Goal: Task Accomplishment & Management: Manage account settings

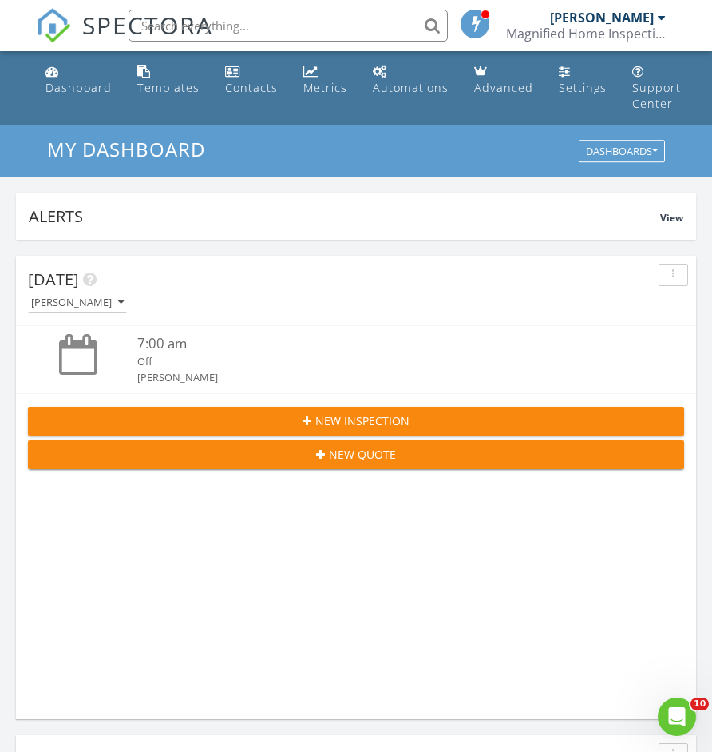
click at [328, 421] on span "New Inspection" at bounding box center [362, 420] width 94 height 17
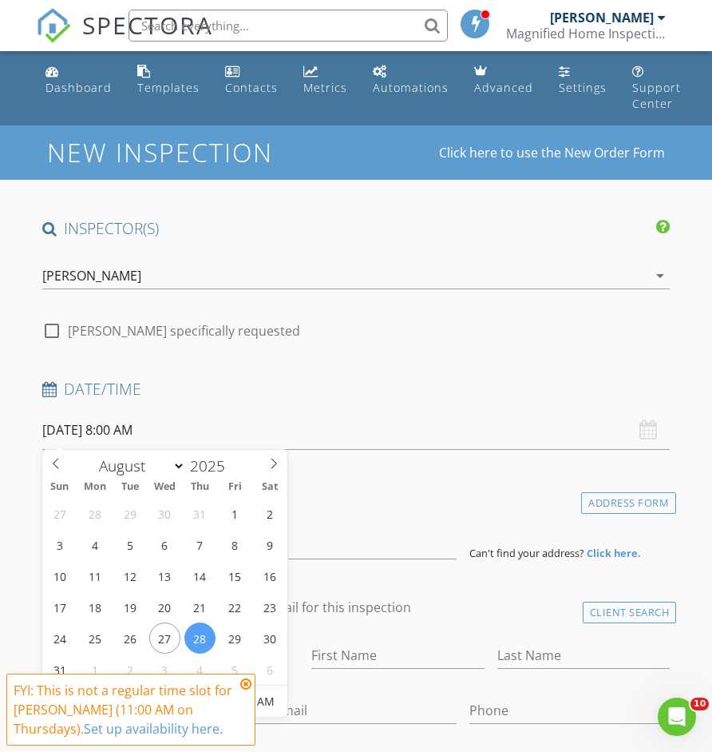
click at [146, 435] on input "08/28/2025 8:00 AM" at bounding box center [356, 429] width 629 height 39
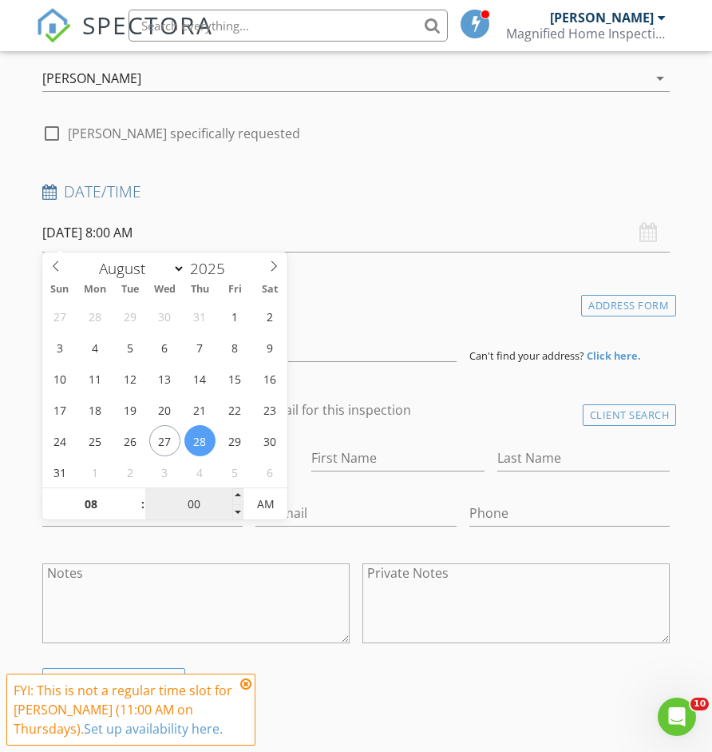
scroll to position [199, 0]
select select "8"
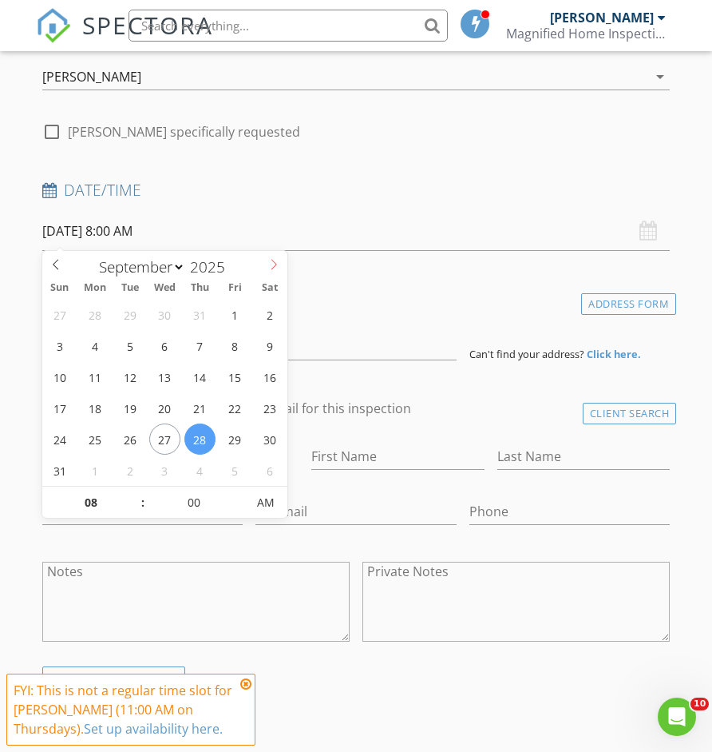
click at [268, 268] on icon at bounding box center [273, 264] width 11 height 11
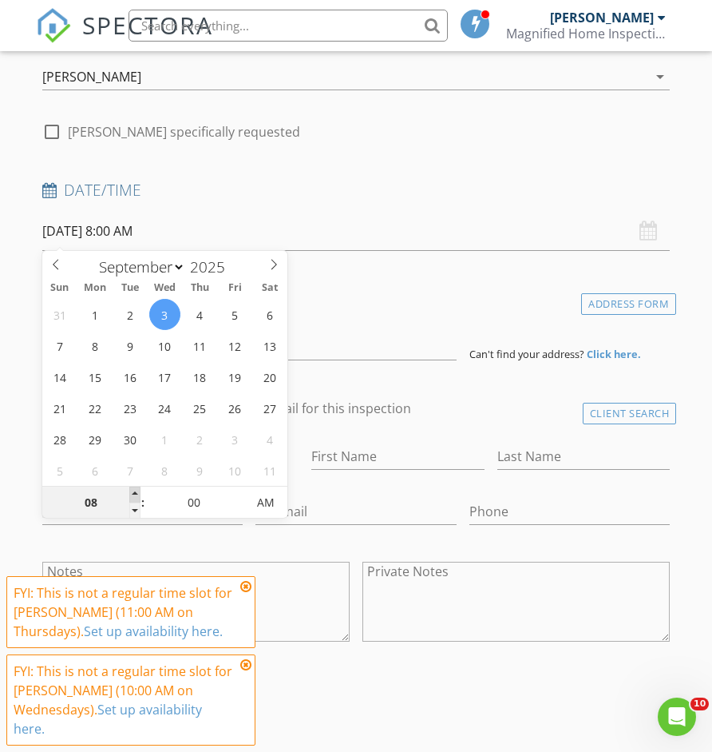
type input "09/03/2025 9:00 AM"
type input "09"
click at [133, 494] on span at bounding box center [134, 494] width 11 height 16
type input "09/03/2025 10:00 AM"
type input "10"
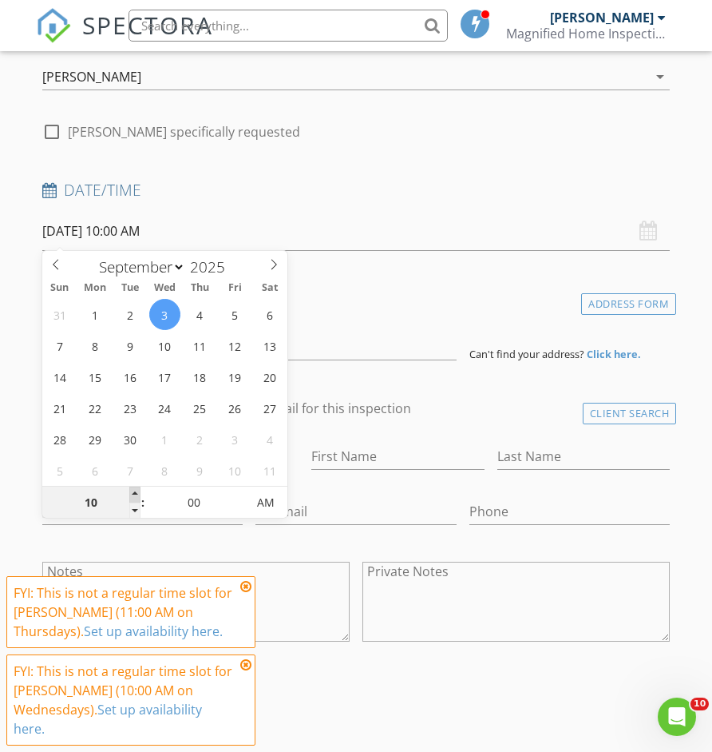
click at [133, 494] on span at bounding box center [134, 494] width 11 height 16
type input "[DATE] 11:00 AM"
type input "11"
click at [133, 494] on span at bounding box center [134, 494] width 11 height 16
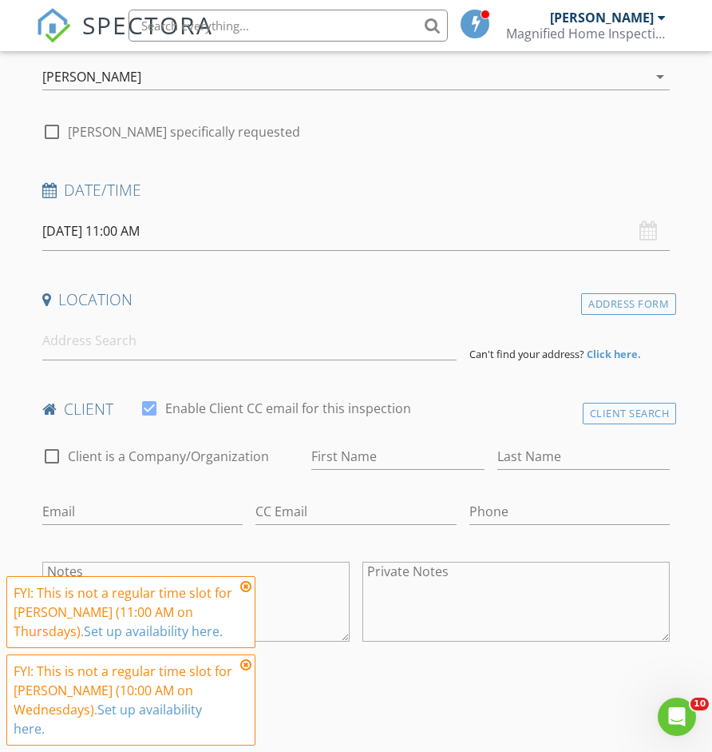
click at [224, 327] on input at bounding box center [249, 340] width 414 height 39
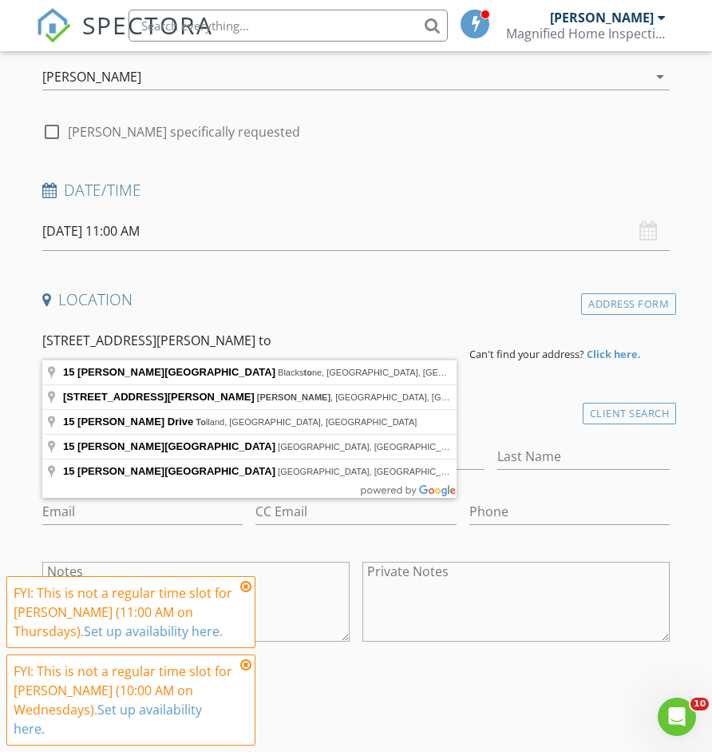
type input "15 Carter Drive, Tolland, CT, USA"
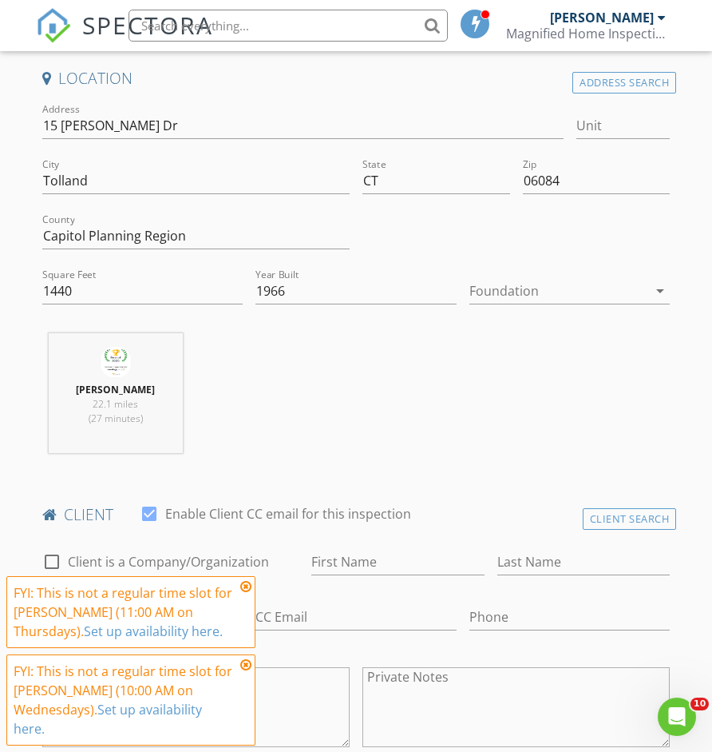
scroll to position [442, 0]
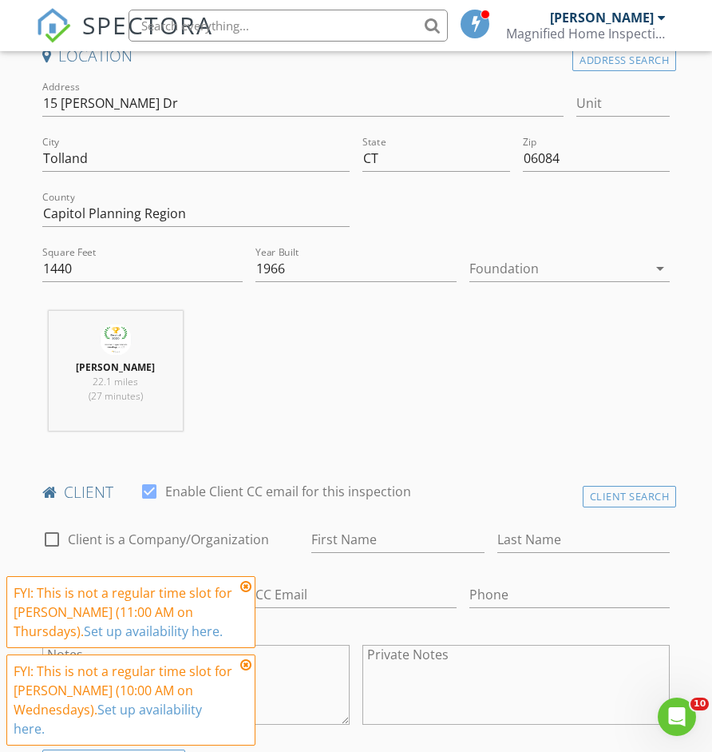
click at [244, 589] on icon at bounding box center [245, 586] width 11 height 13
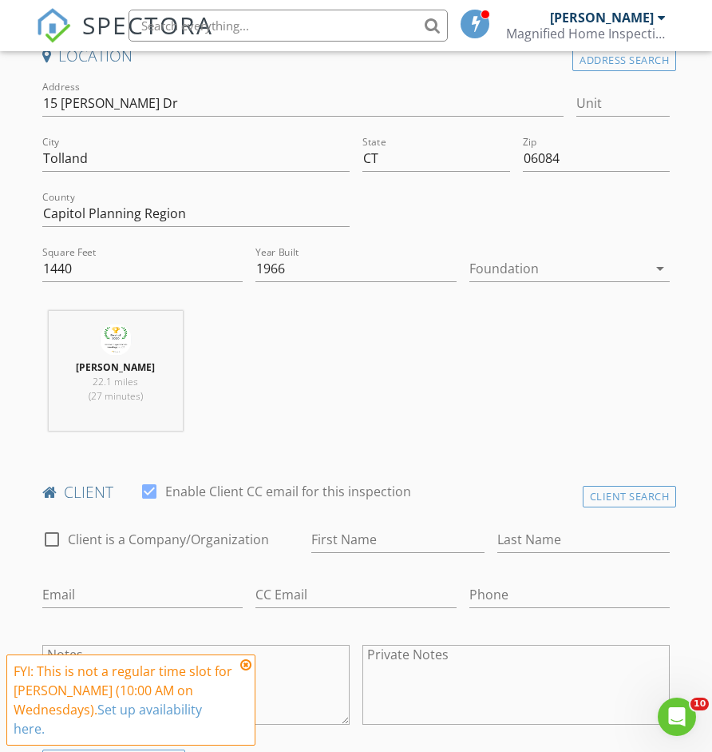
click at [244, 661] on icon at bounding box center [245, 664] width 11 height 13
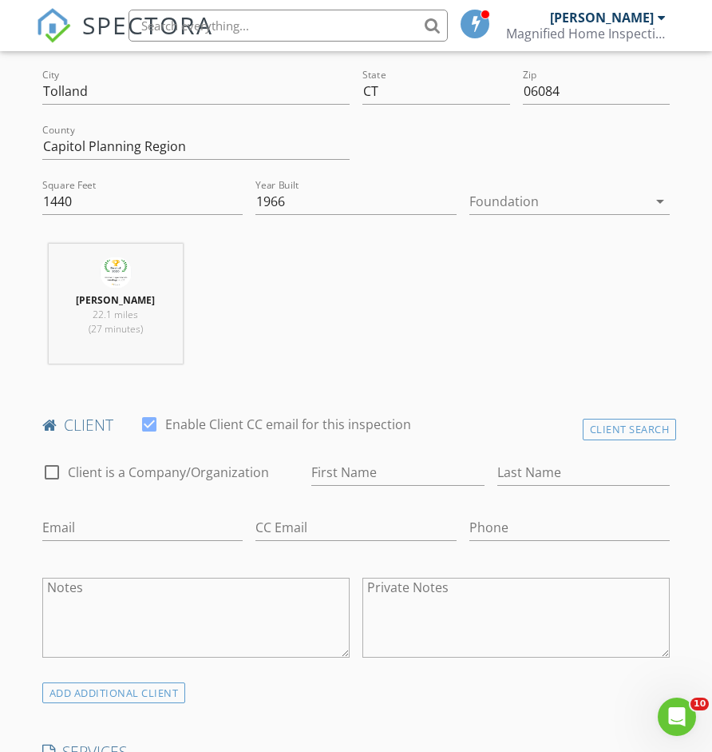
scroll to position [510, 0]
type input "[EMAIL_ADDRESS][DOMAIN_NAME]"
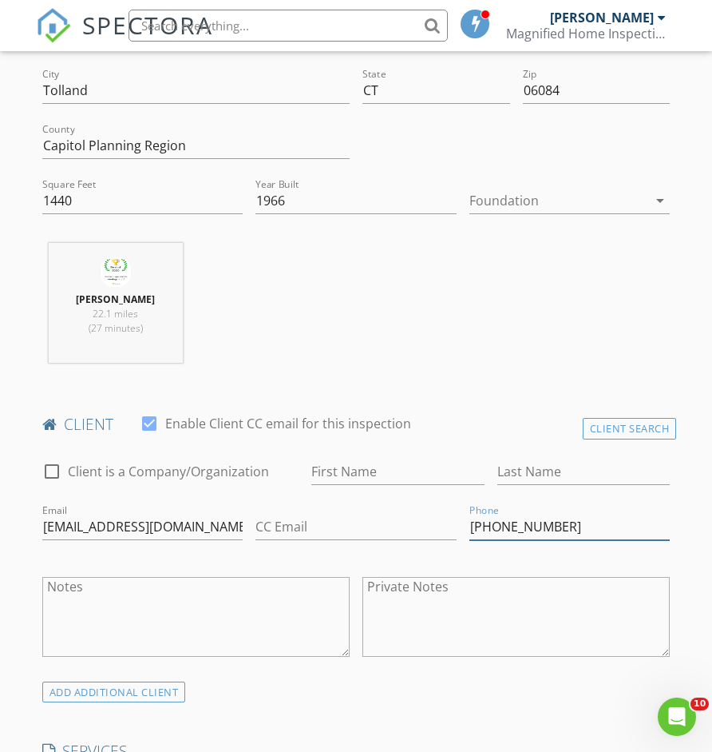
type input "[PHONE_NUMBER]"
type input "a"
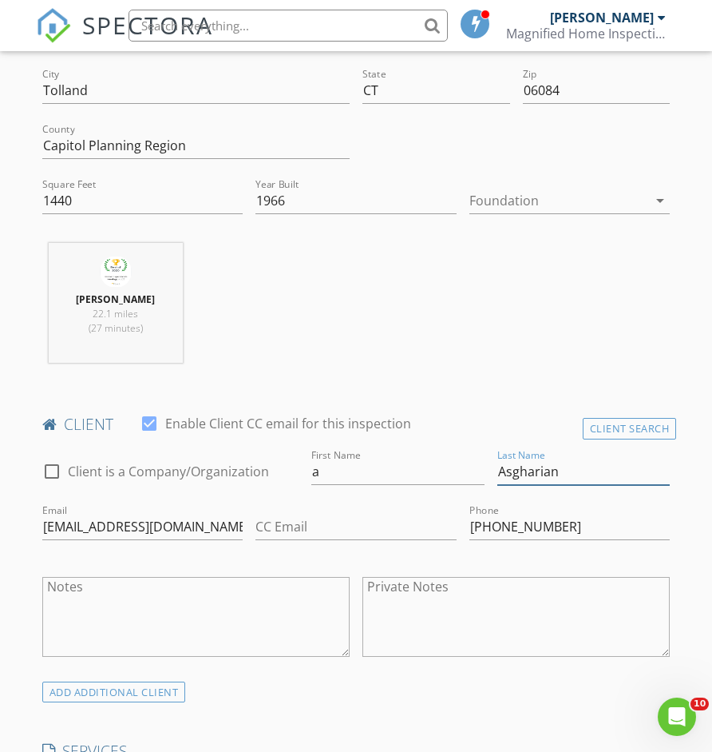
type input "Asgharian"
click at [334, 465] on input "a" at bounding box center [397, 471] width 173 height 26
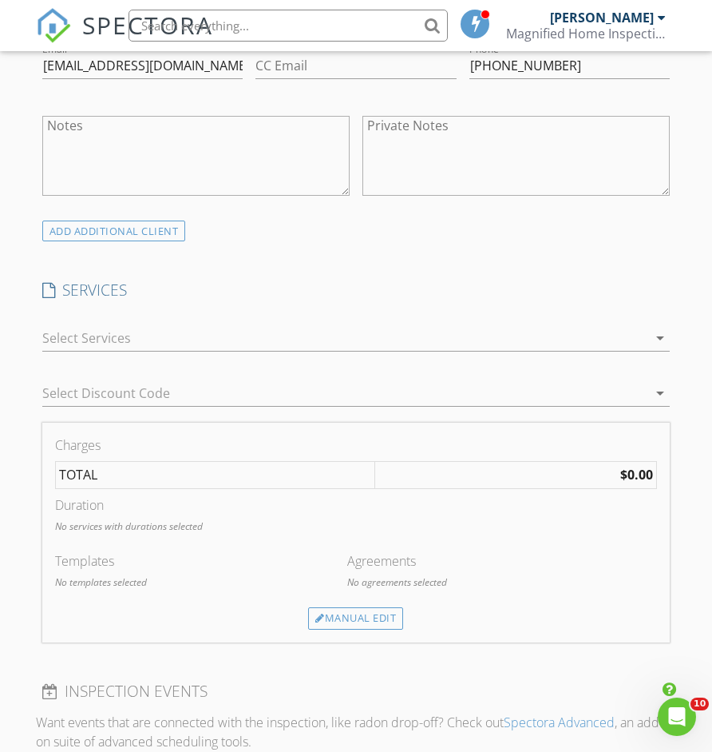
scroll to position [974, 0]
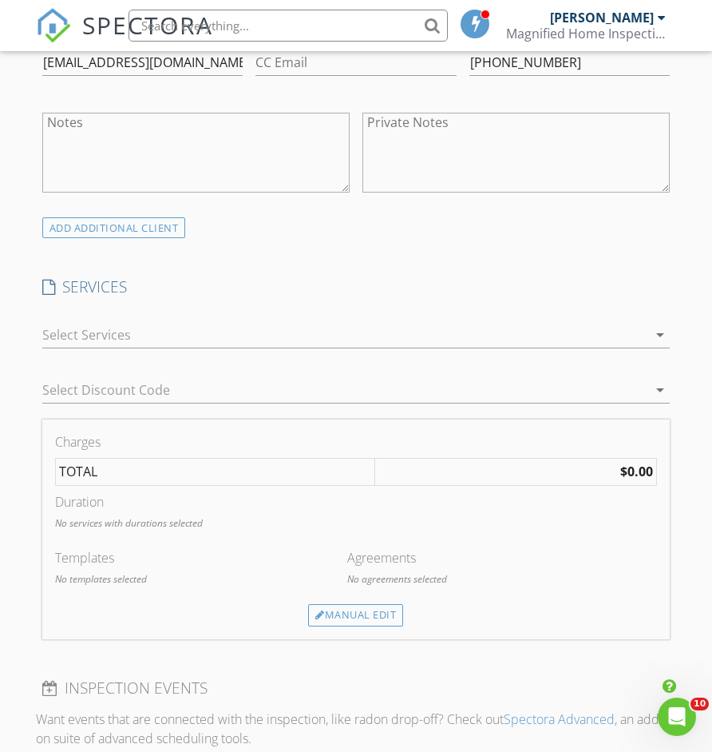
type input "A"
click at [351, 322] on div at bounding box center [345, 335] width 606 height 26
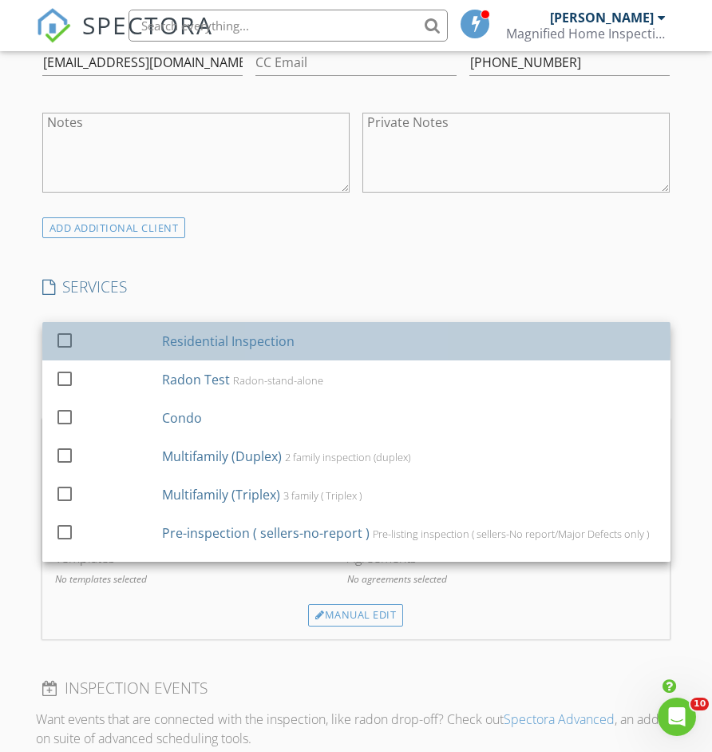
click at [319, 325] on div "Residential Inspection" at bounding box center [409, 341] width 496 height 32
checkbox input "true"
checkbox input "false"
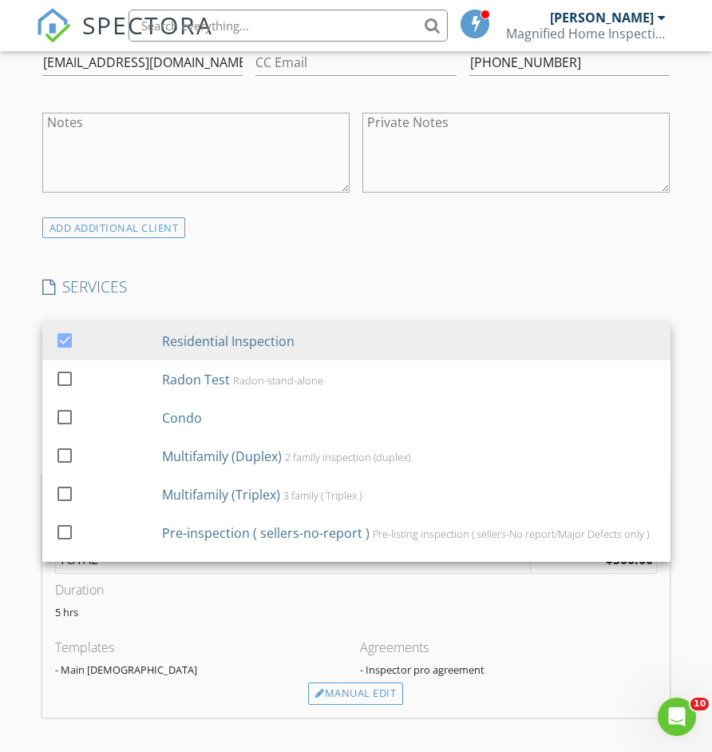
click at [386, 294] on h4 "SERVICES" at bounding box center [356, 286] width 629 height 21
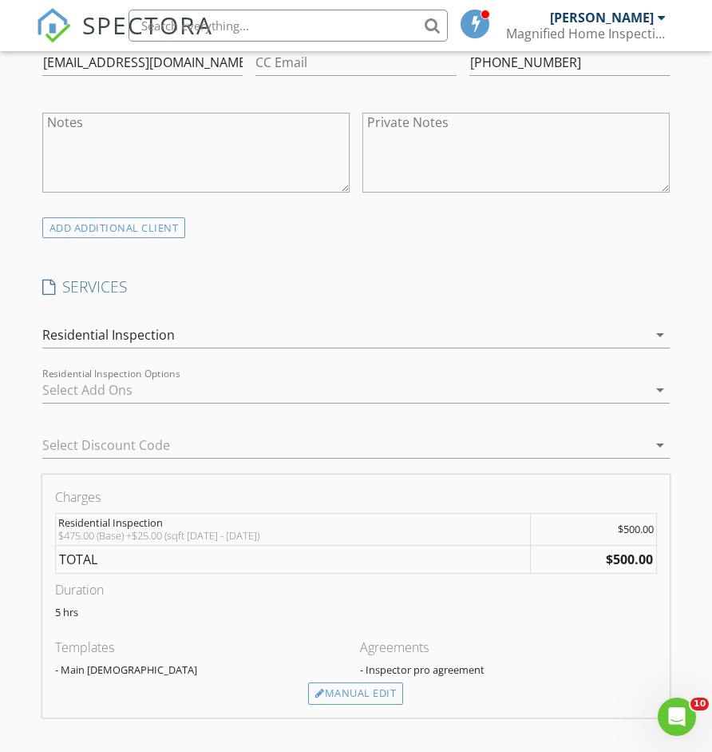
click at [327, 391] on div at bounding box center [345, 390] width 606 height 26
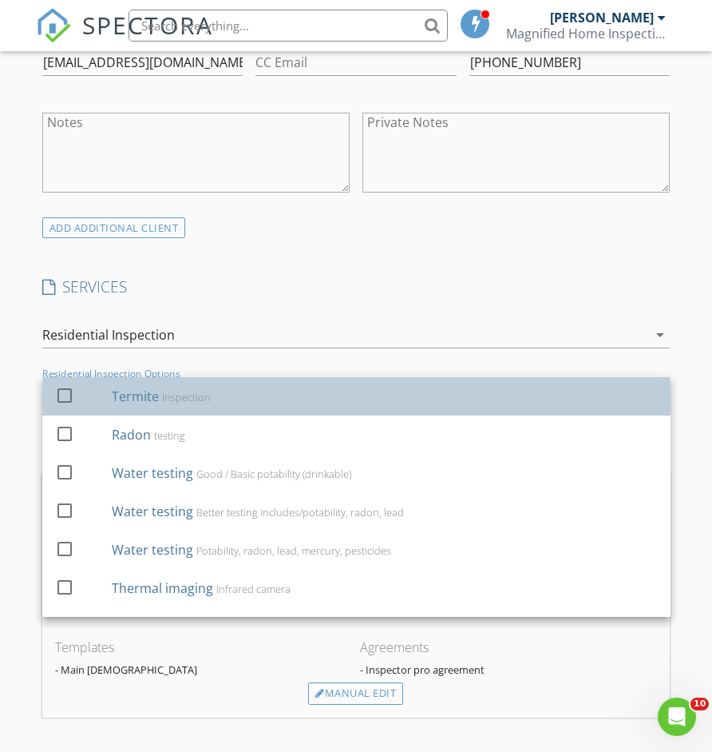
click at [266, 395] on div "Termite Inspection" at bounding box center [385, 396] width 546 height 32
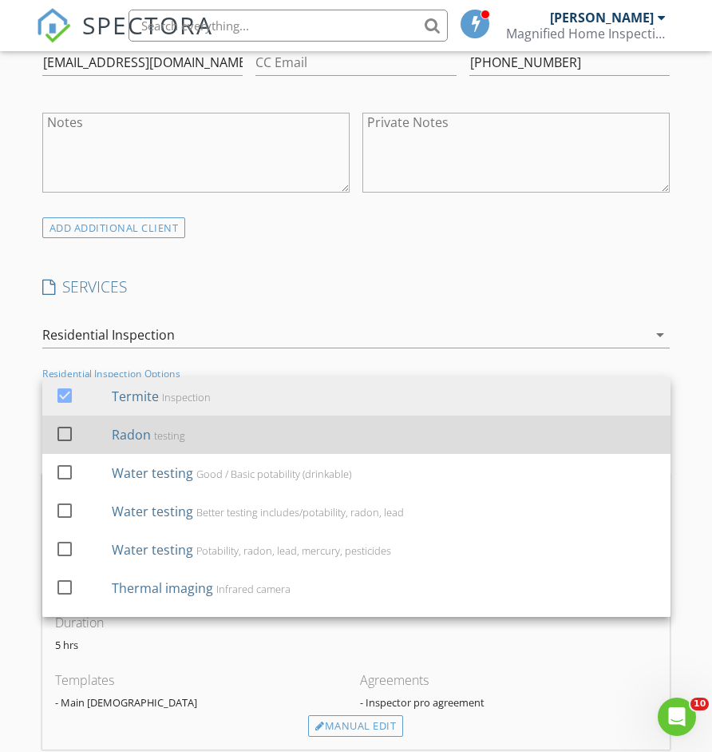
click at [243, 434] on div "Radon testing" at bounding box center [385, 434] width 546 height 32
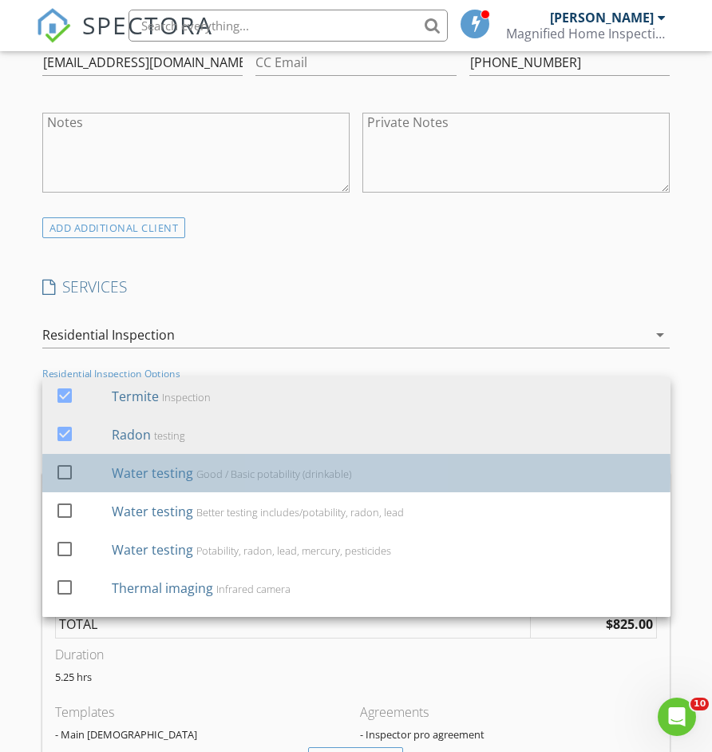
click at [269, 475] on div "Good / Basic potability (drinkable)" at bounding box center [273, 473] width 155 height 13
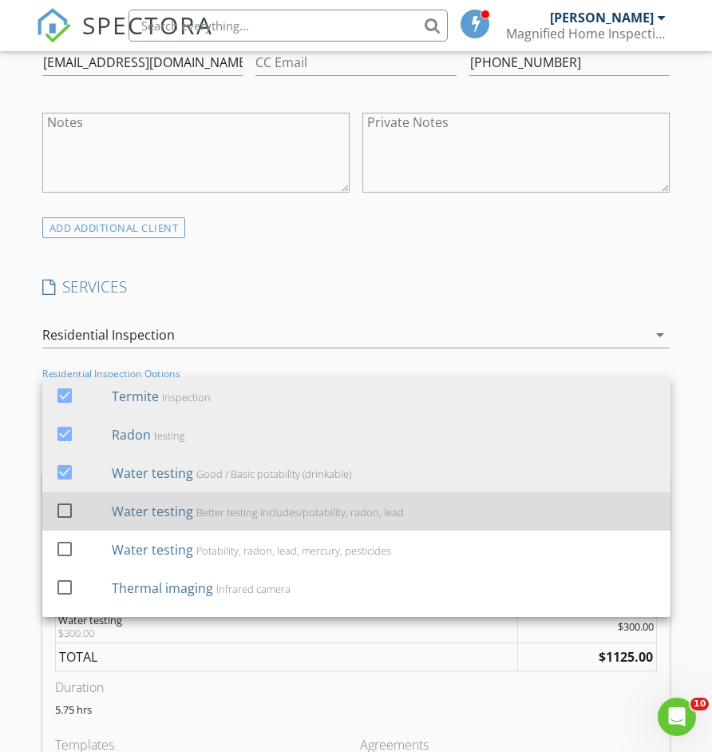
click at [268, 501] on div "Water testing Better testing includes/potability, radon, lead" at bounding box center [385, 511] width 546 height 32
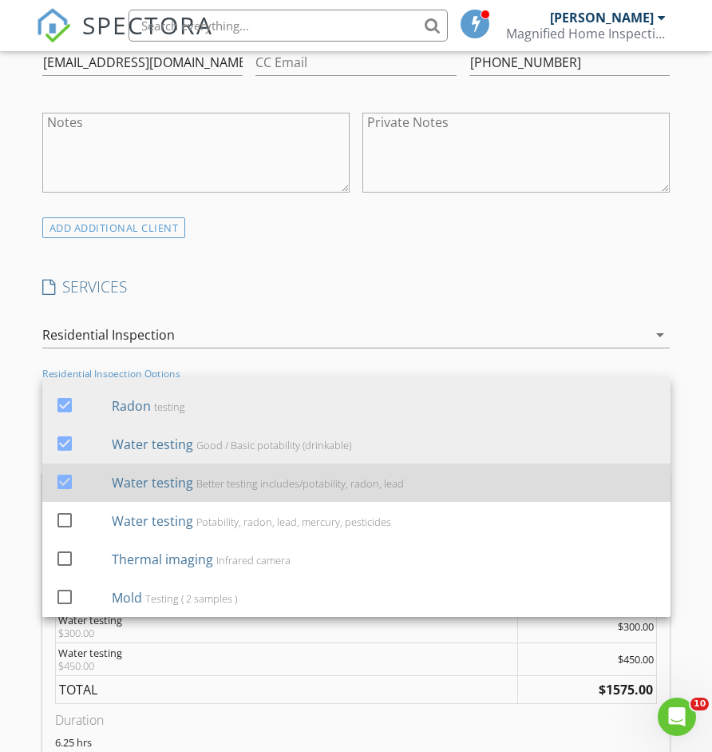
scroll to position [29, 0]
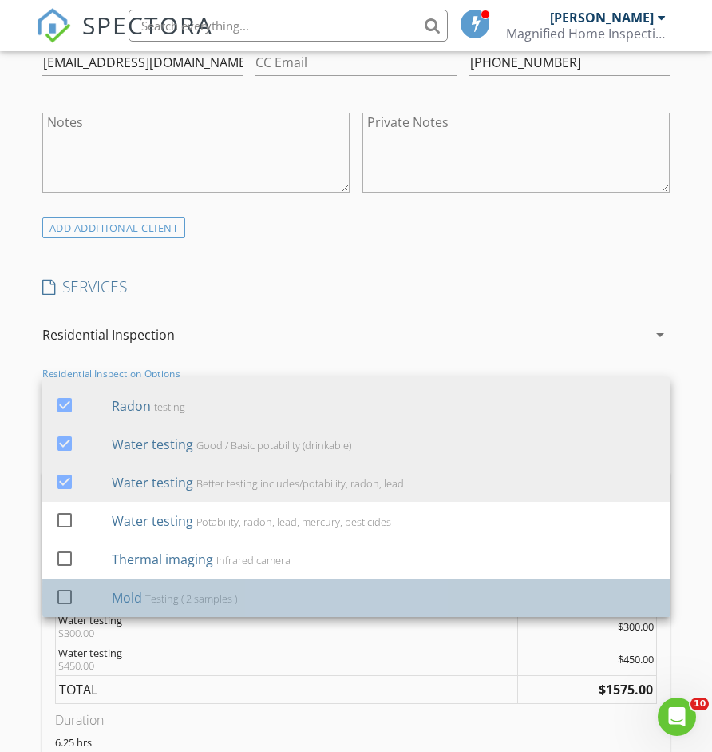
click at [246, 586] on div "Mold Testing ( 2 samples )" at bounding box center [385, 597] width 546 height 32
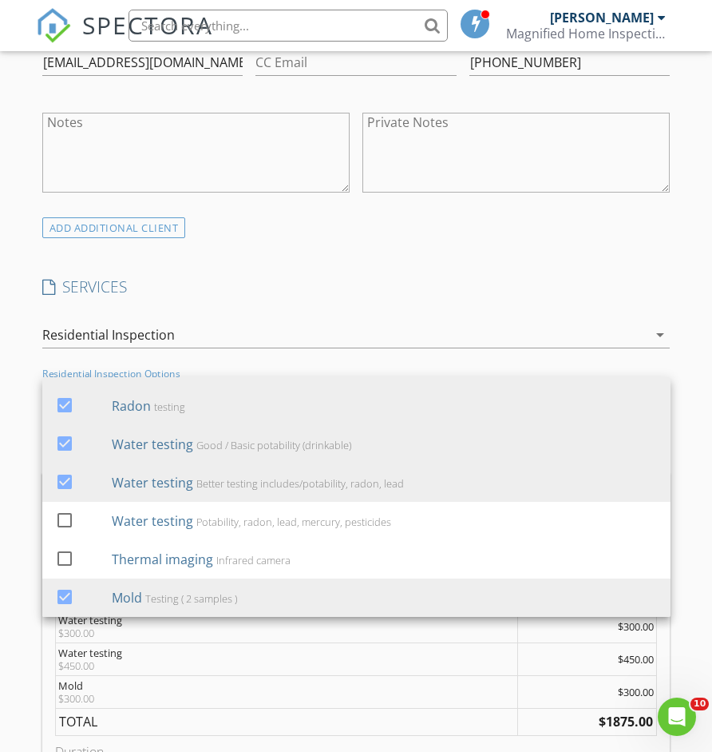
click at [14, 672] on div "New Inspection Click here to use the New Order Form INSPECTOR(S) check_box Loui…" at bounding box center [356, 719] width 712 height 3136
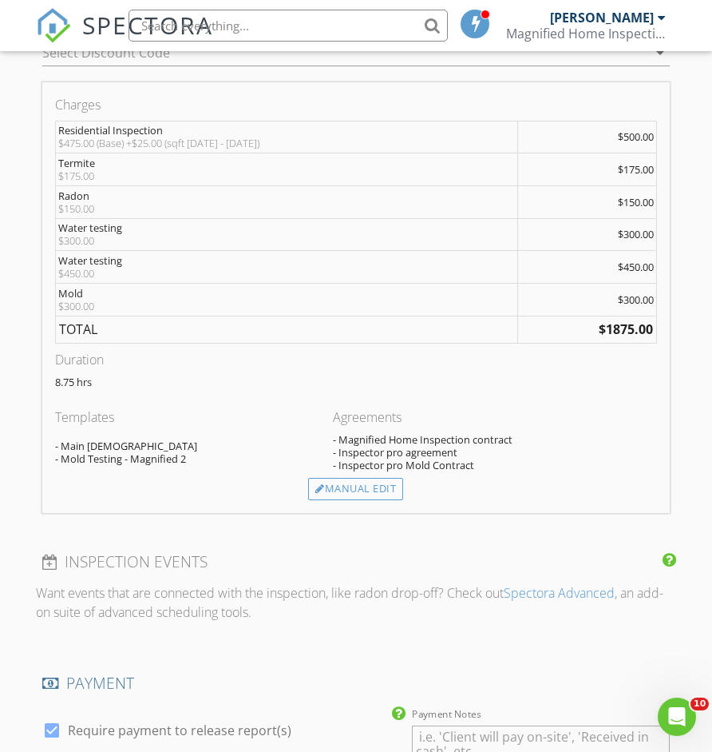
scroll to position [1366, 0]
click at [331, 487] on div "Manual Edit" at bounding box center [355, 489] width 95 height 22
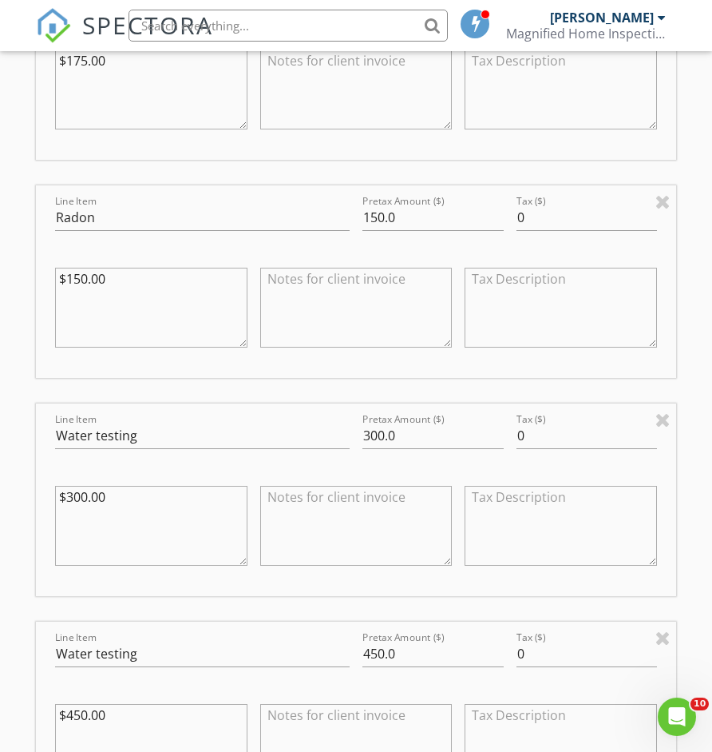
scroll to position [1790, 0]
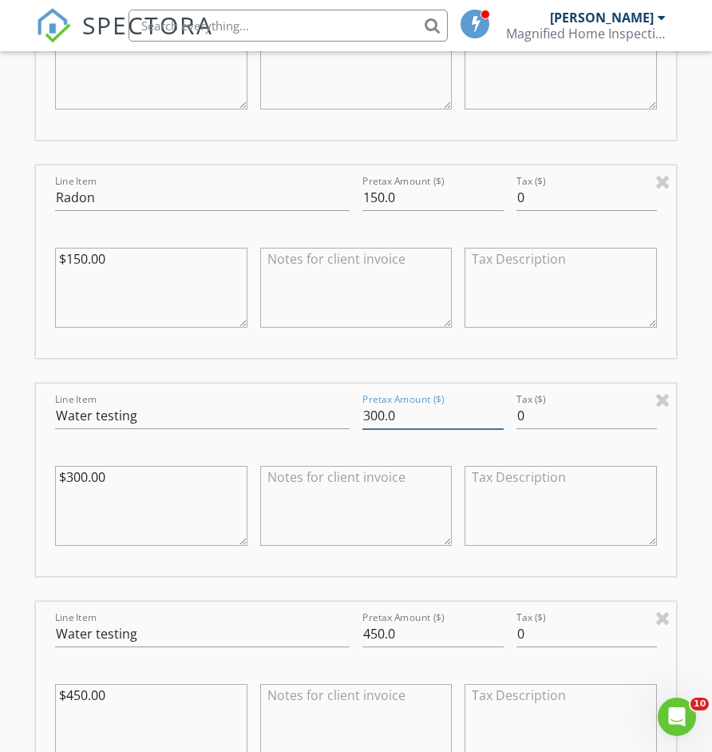
click at [385, 413] on input "300.0" at bounding box center [433, 416] width 141 height 26
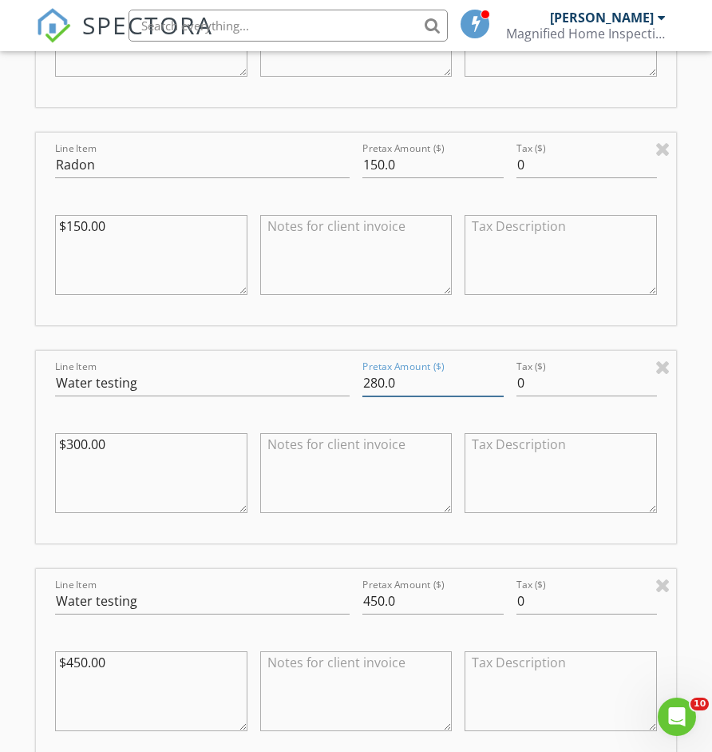
scroll to position [1823, 0]
type input "280.0"
click at [379, 595] on input "450.0" at bounding box center [433, 600] width 141 height 26
type input "400.0"
click at [346, 611] on div "Line Item Water testing" at bounding box center [202, 608] width 295 height 42
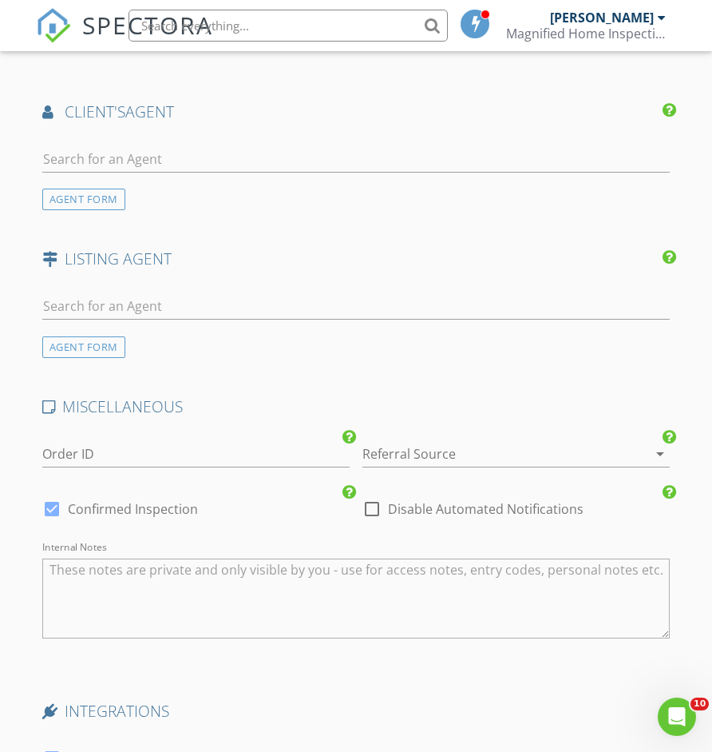
scroll to position [3156, 0]
click at [438, 440] on div at bounding box center [494, 453] width 263 height 26
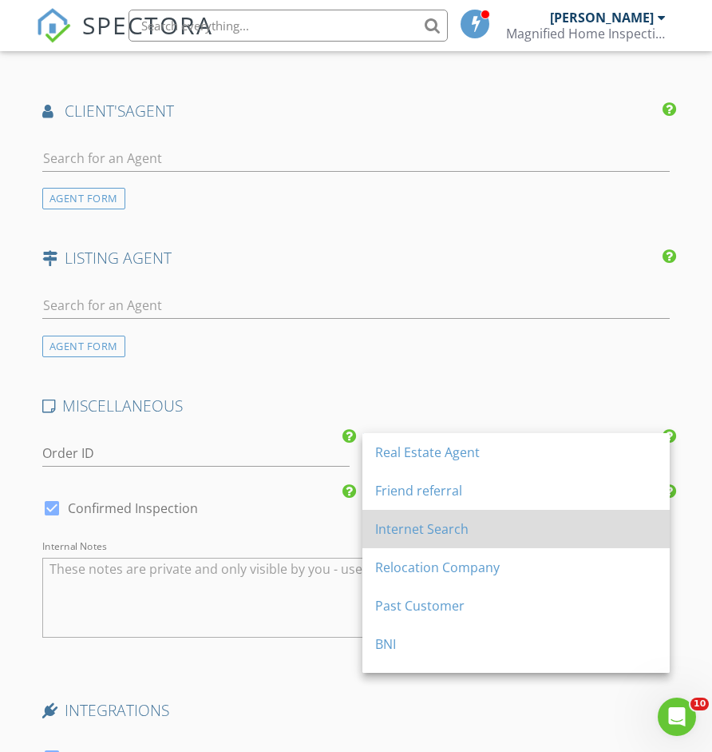
click at [424, 525] on div "Internet Search" at bounding box center [516, 528] width 282 height 19
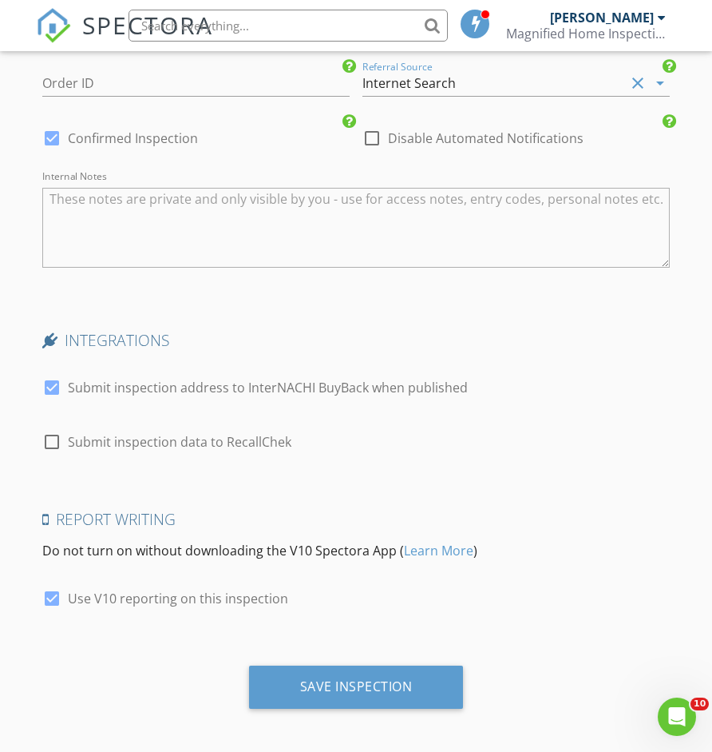
scroll to position [3525, 0]
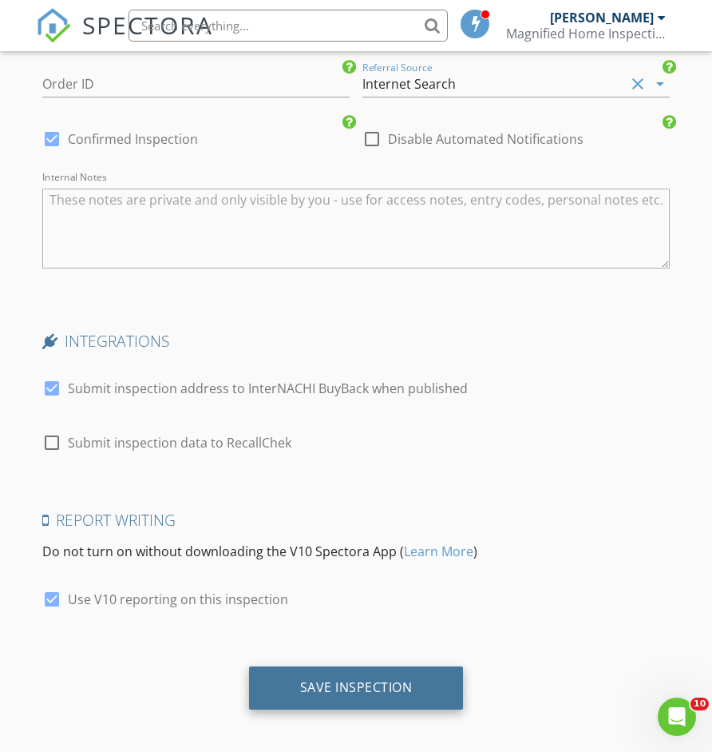
click at [319, 689] on div "Save Inspection" at bounding box center [356, 687] width 215 height 43
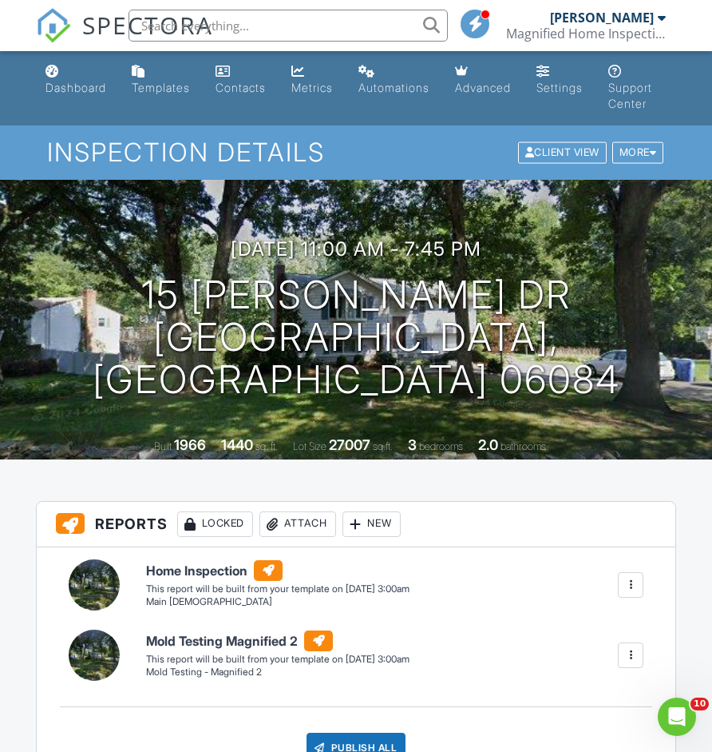
click at [636, 651] on div at bounding box center [631, 655] width 16 height 16
click at [598, 728] on li "Delete" at bounding box center [598, 740] width 90 height 40
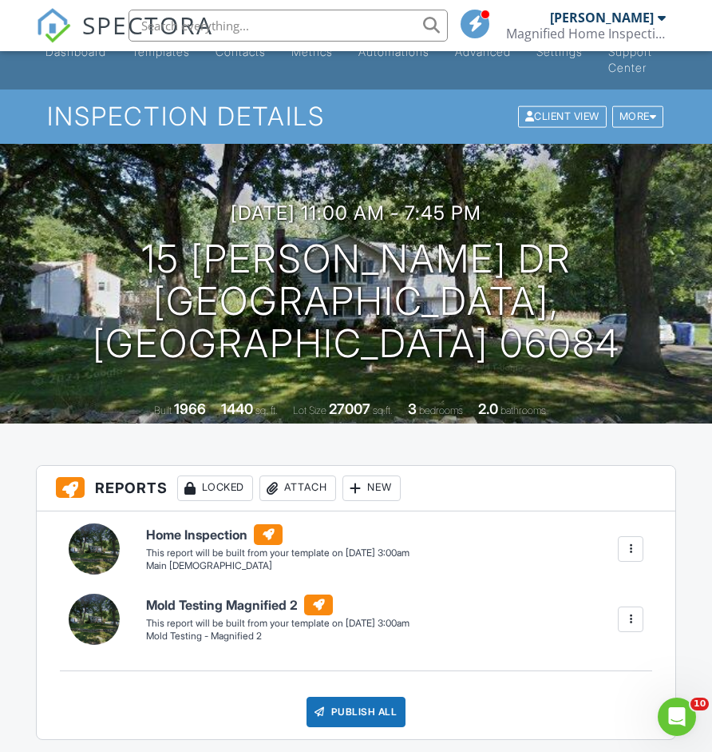
scroll to position [101, 0]
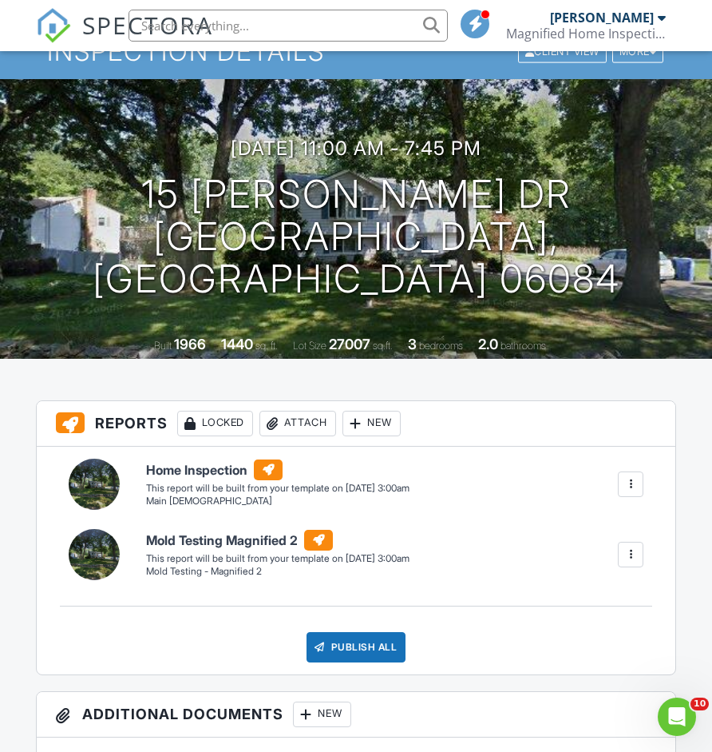
click at [625, 553] on div at bounding box center [631, 554] width 16 height 16
click at [602, 633] on div "Delete" at bounding box center [602, 639] width 34 height 18
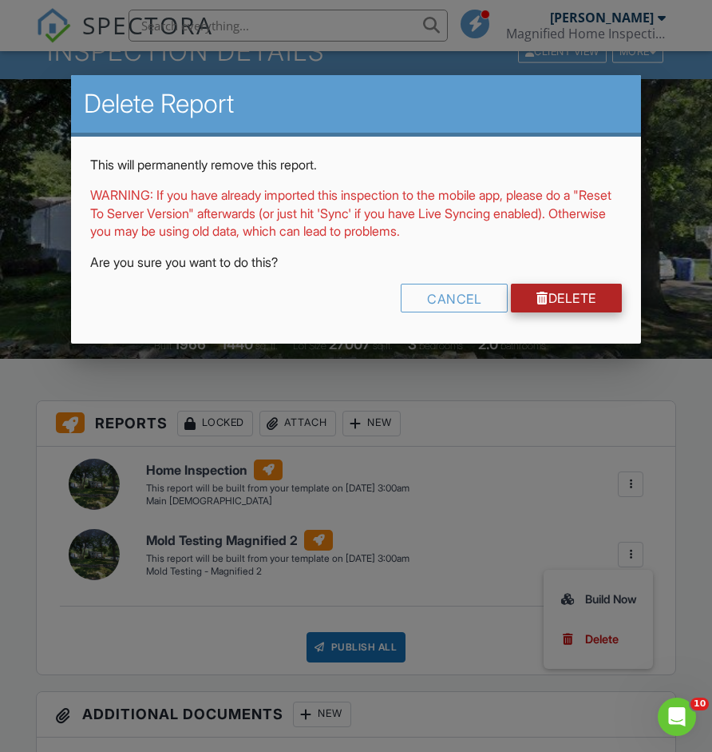
click at [577, 290] on link "Delete" at bounding box center [566, 298] width 111 height 29
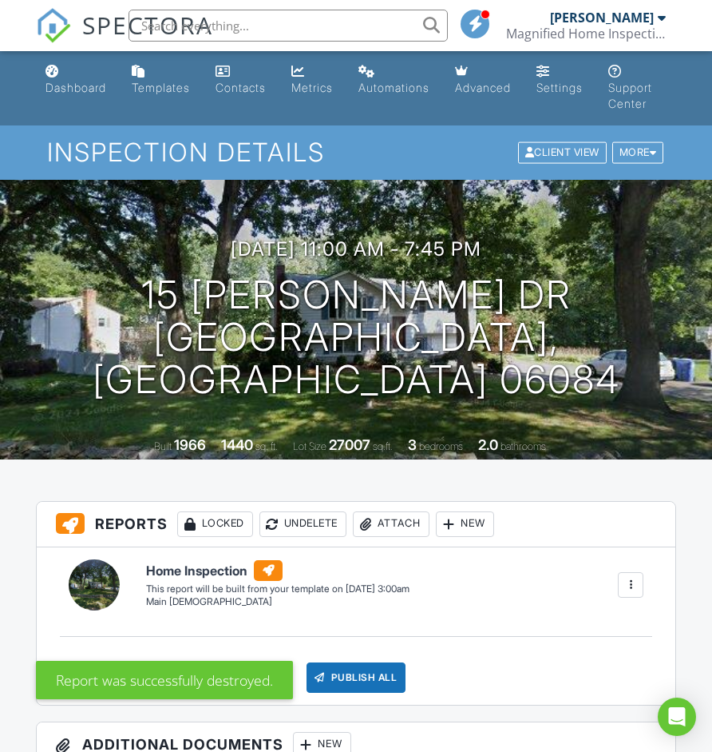
click at [629, 582] on div at bounding box center [631, 585] width 16 height 16
click at [631, 588] on div at bounding box center [631, 585] width 16 height 16
click at [602, 662] on div "Report was successfully destroyed." at bounding box center [356, 675] width 641 height 46
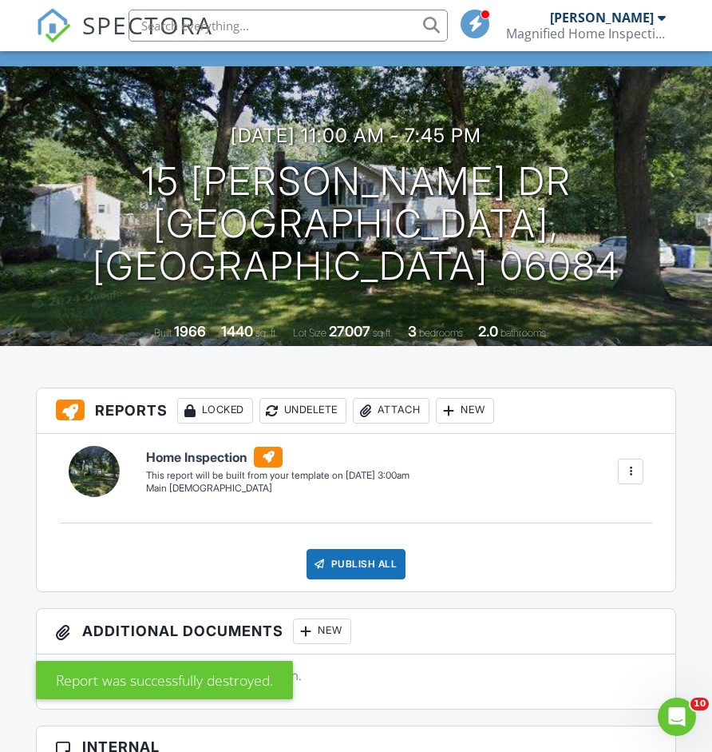
scroll to position [117, 0]
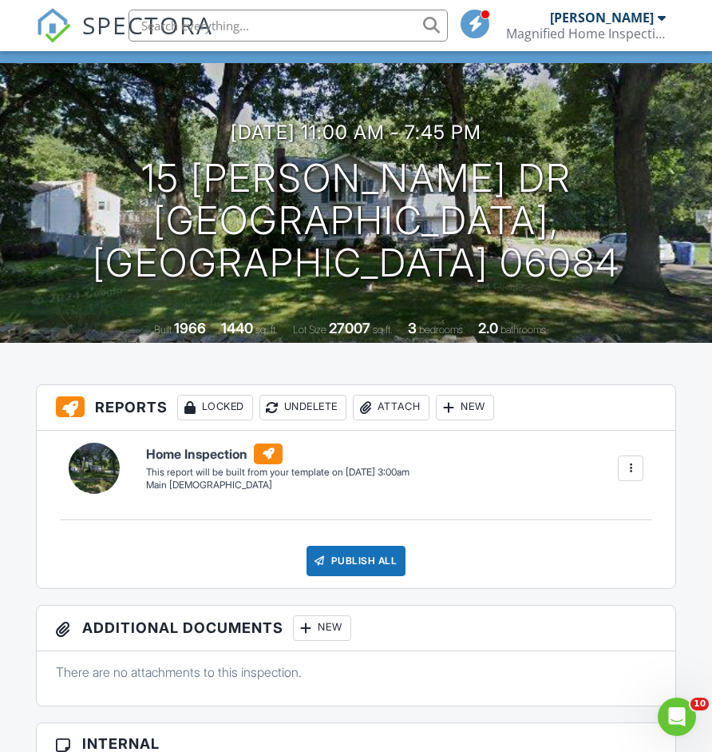
click at [631, 470] on div at bounding box center [631, 468] width 16 height 16
click at [599, 555] on div "Delete" at bounding box center [602, 553] width 34 height 18
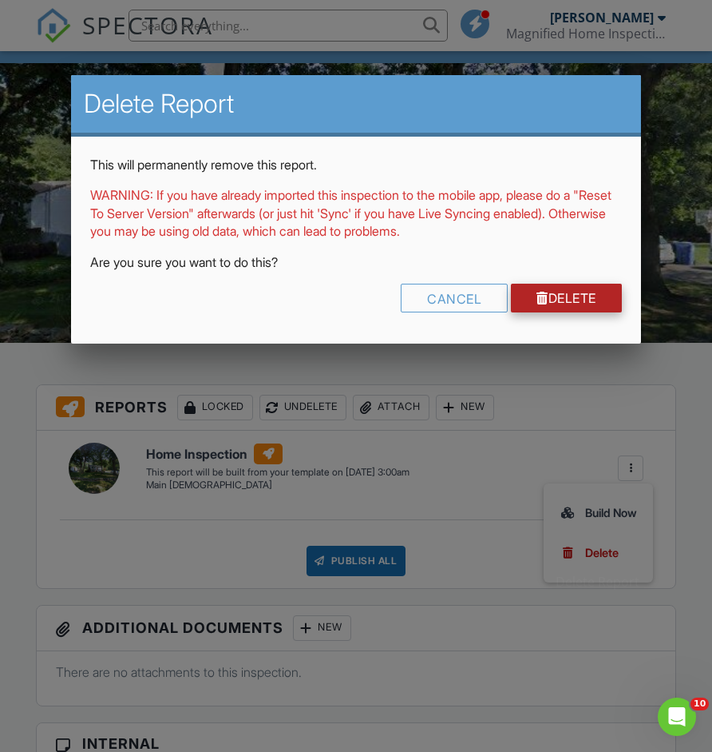
click at [570, 294] on link "Delete" at bounding box center [566, 298] width 111 height 29
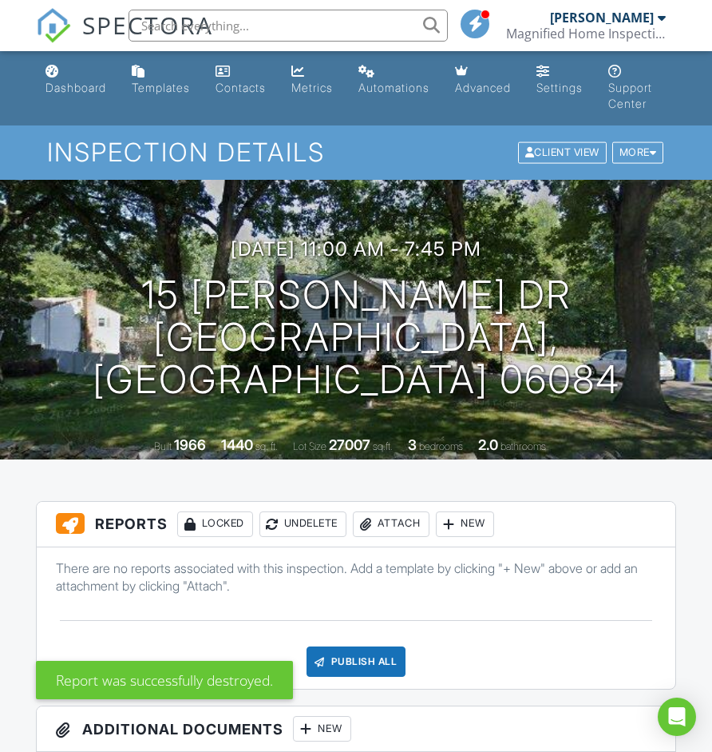
click at [464, 525] on div "New" at bounding box center [465, 524] width 58 height 26
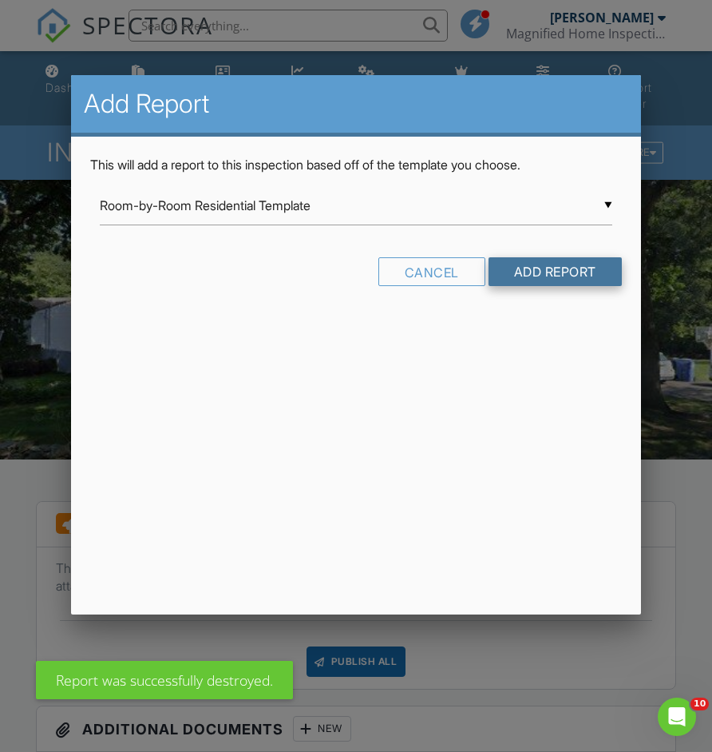
click at [510, 274] on input "Add Report" at bounding box center [555, 271] width 133 height 29
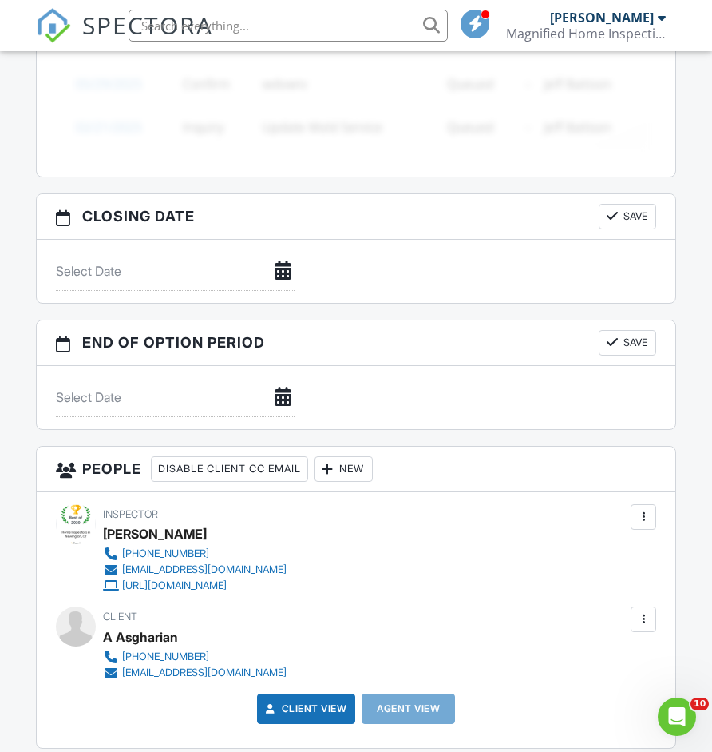
scroll to position [1687, 0]
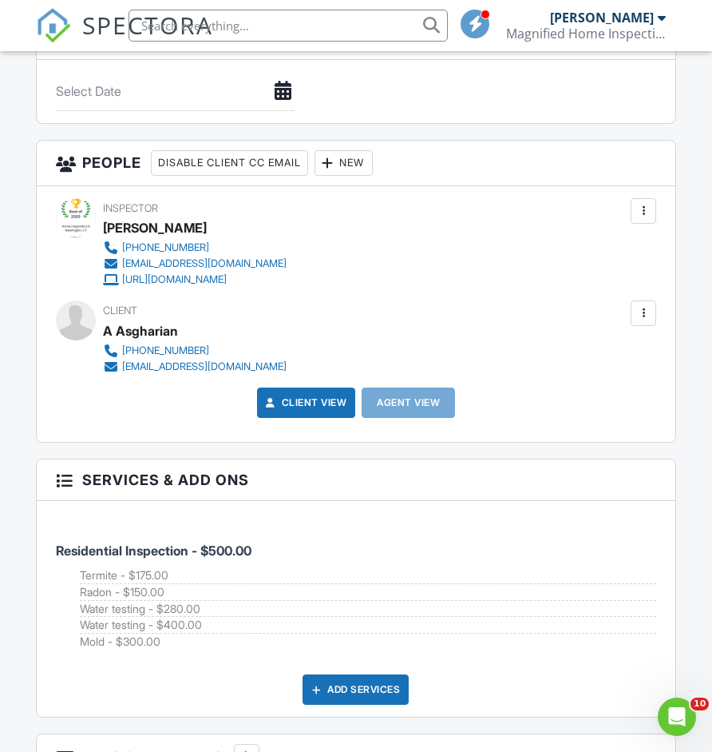
click at [640, 325] on div "Client A Asgharian [PHONE_NUMBER] [EMAIL_ADDRESS][DOMAIN_NAME]" at bounding box center [356, 336] width 601 height 73
click at [646, 311] on div at bounding box center [644, 313] width 16 height 16
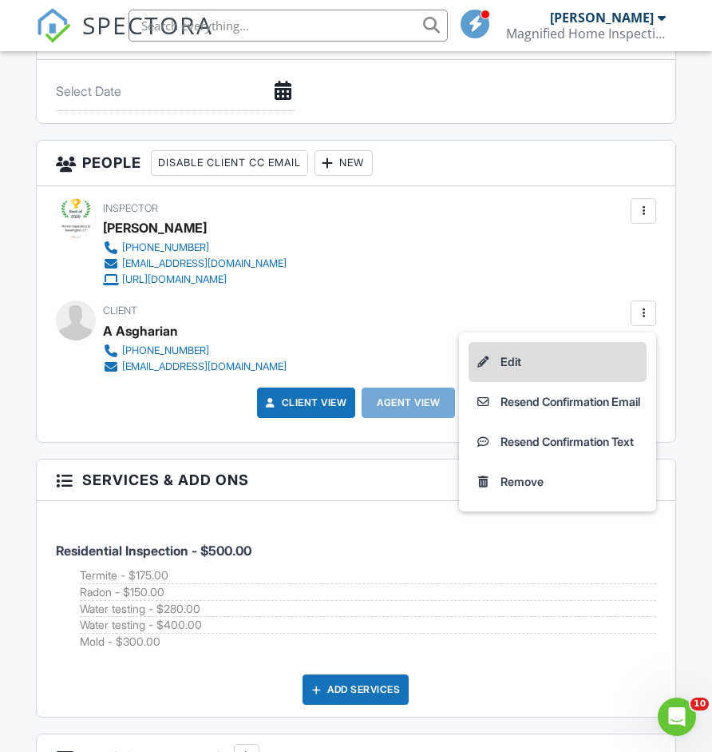
click at [560, 369] on li "Edit" at bounding box center [558, 362] width 178 height 40
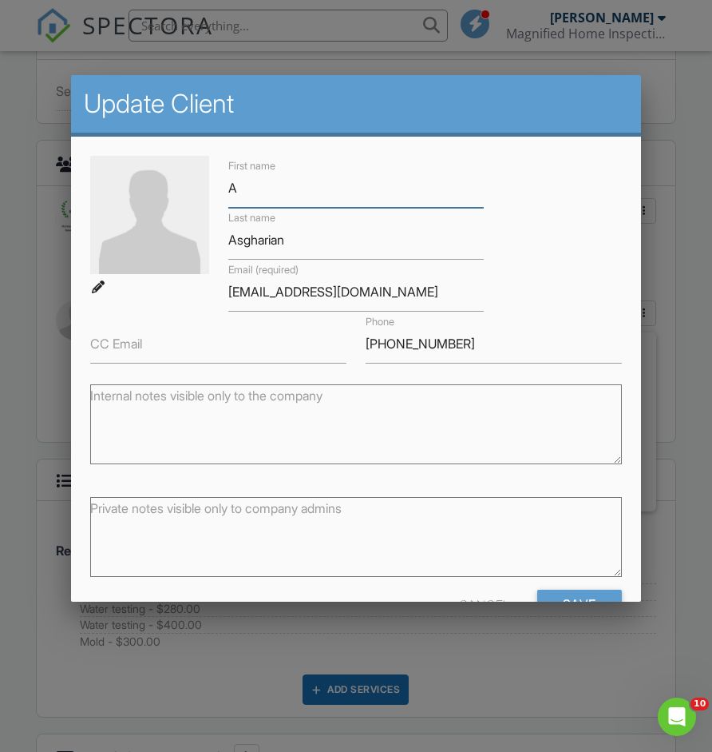
click at [279, 196] on input "A" at bounding box center [356, 188] width 256 height 39
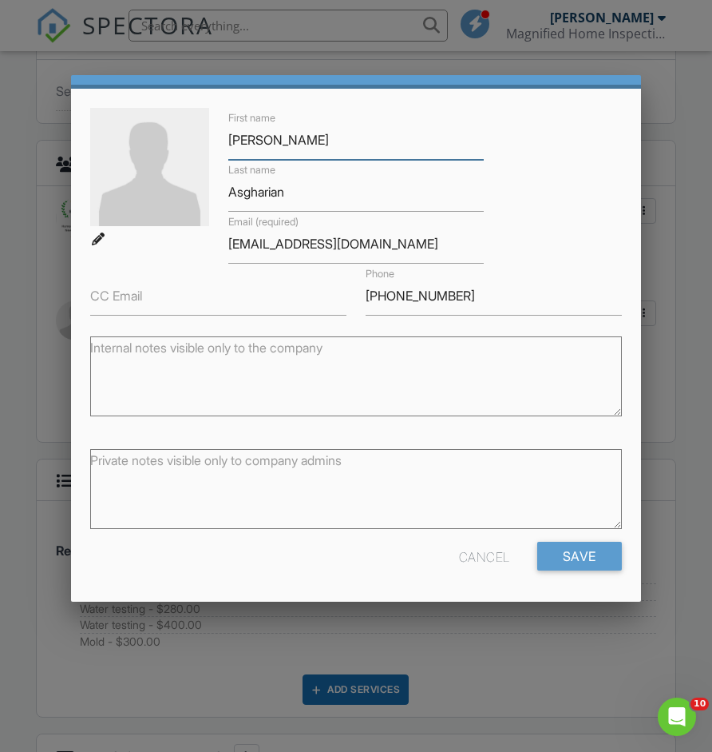
scroll to position [47, 0]
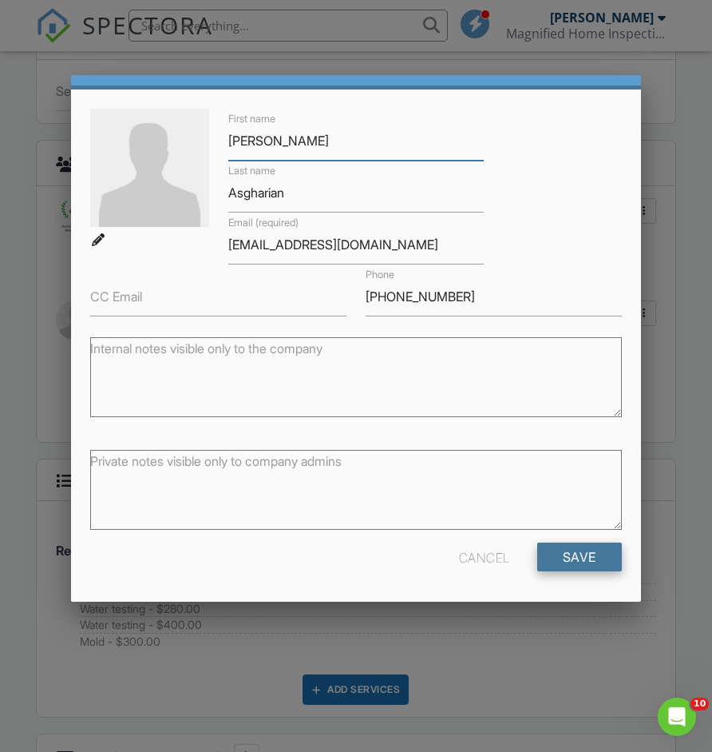
type input "[PERSON_NAME]"
click at [560, 560] on input "Save" at bounding box center [579, 556] width 85 height 29
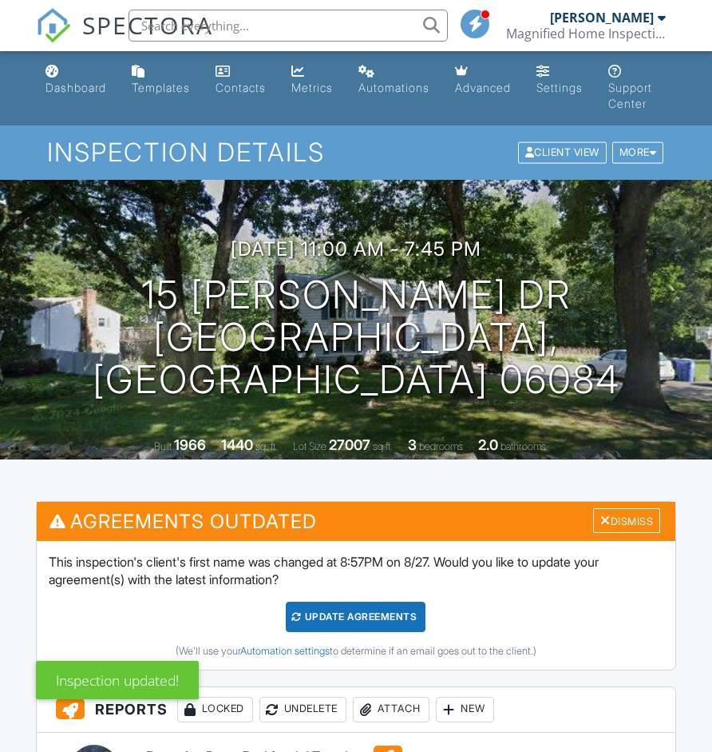
click at [362, 617] on div "Update Agreements" at bounding box center [356, 616] width 140 height 30
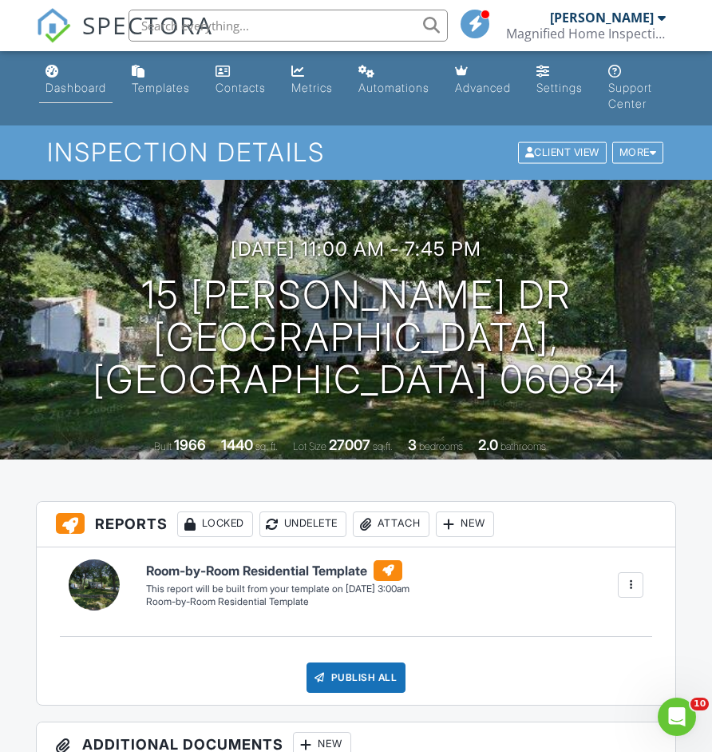
click at [77, 75] on link "Dashboard" at bounding box center [75, 81] width 73 height 46
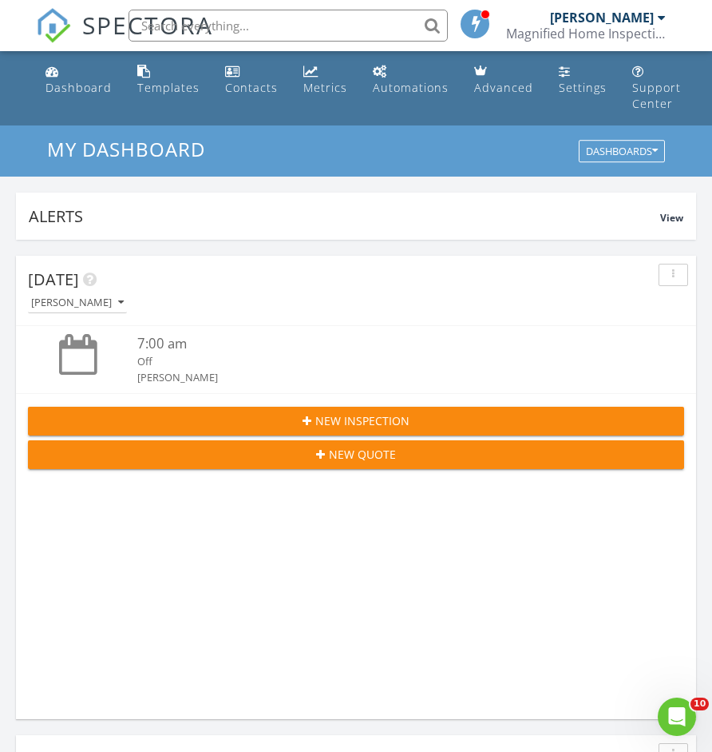
scroll to position [2732, 713]
click at [76, 93] on div "Dashboard" at bounding box center [79, 87] width 66 height 15
